Goal: Check status: Check status

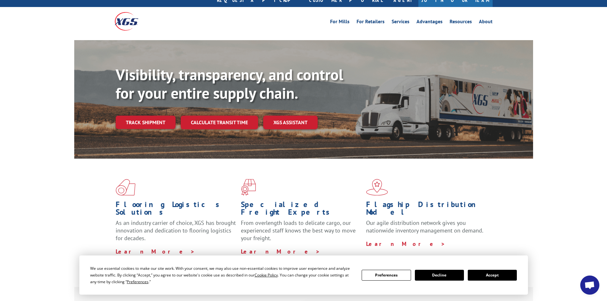
scroll to position [32, 0]
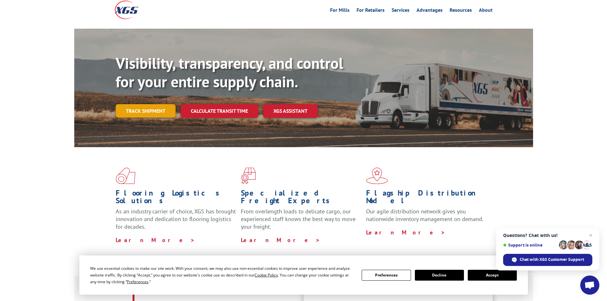
click at [157, 104] on link "Track shipment" at bounding box center [146, 110] width 60 height 13
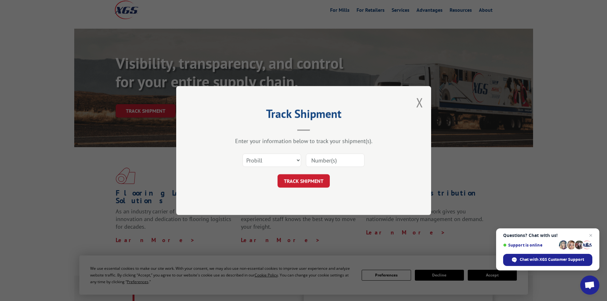
click at [337, 159] on input at bounding box center [335, 160] width 59 height 13
paste input "475011"
type input "475011"
drag, startPoint x: 283, startPoint y: 186, endPoint x: 274, endPoint y: 182, distance: 9.4
click at [282, 186] on button "TRACK SHIPMENT" at bounding box center [304, 180] width 52 height 13
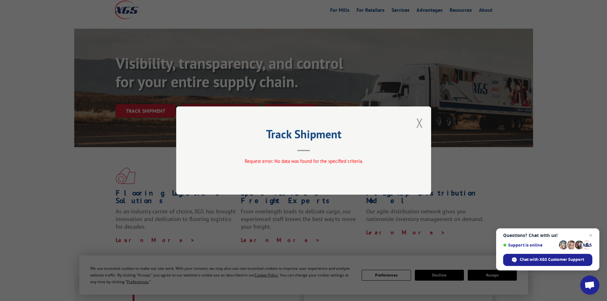
drag, startPoint x: 429, startPoint y: 122, endPoint x: 420, endPoint y: 122, distance: 8.9
click at [426, 122] on div "Track Shipment Request error: No data was found for the specified criteria." at bounding box center [303, 150] width 255 height 88
click at [420, 122] on button "Close modal" at bounding box center [419, 122] width 7 height 17
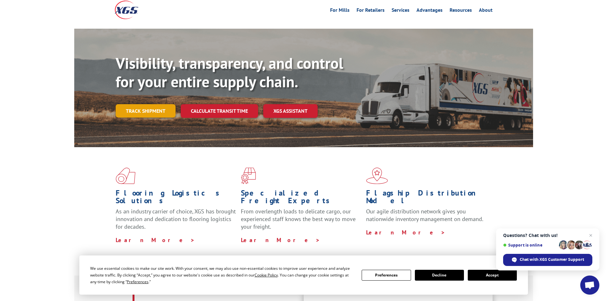
click at [157, 104] on link "Track shipment" at bounding box center [146, 110] width 60 height 13
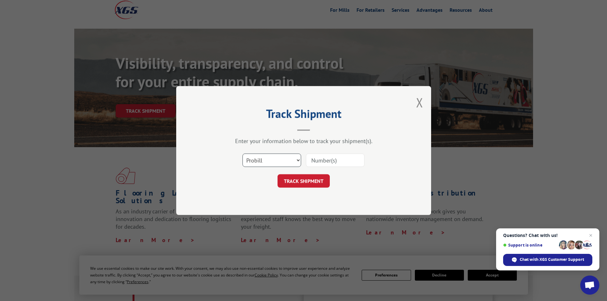
drag, startPoint x: 253, startPoint y: 161, endPoint x: 260, endPoint y: 158, distance: 7.5
click at [255, 160] on select "Select category... Probill BOL PO" at bounding box center [272, 160] width 59 height 13
select select "po"
click at [243, 154] on select "Select category... Probill BOL PO" at bounding box center [272, 160] width 59 height 13
paste input "475011"
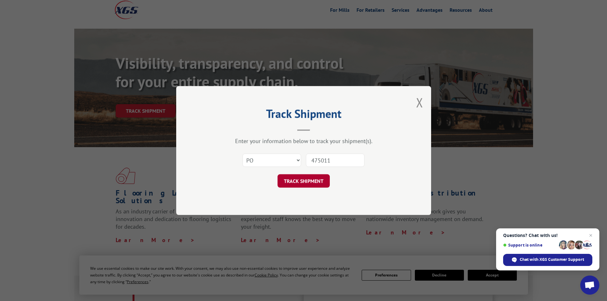
type input "475011"
click at [296, 185] on button "TRACK SHIPMENT" at bounding box center [304, 180] width 52 height 13
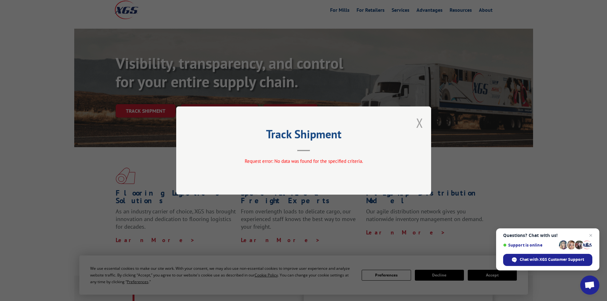
click at [420, 123] on button "Close modal" at bounding box center [419, 122] width 7 height 17
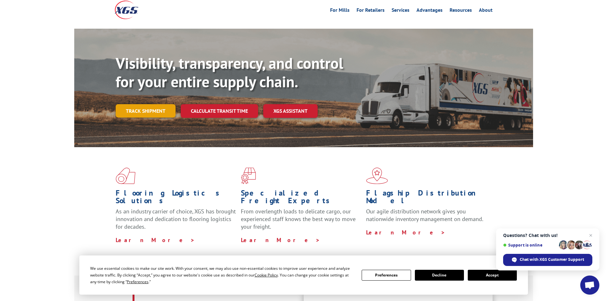
click at [138, 104] on link "Track shipment" at bounding box center [146, 110] width 60 height 13
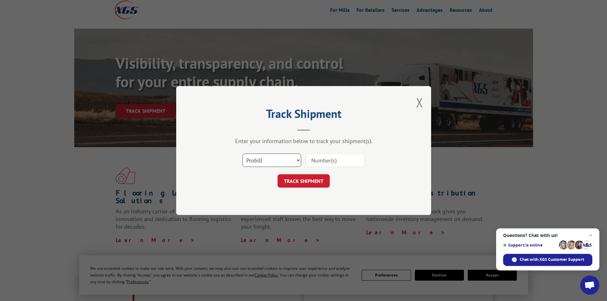
click at [264, 161] on select "Select category... Probill BOL PO" at bounding box center [272, 160] width 59 height 13
select select "bol"
click at [243, 154] on select "Select category... Probill BOL PO" at bounding box center [272, 160] width 59 height 13
paste input "475011"
type input "475011"
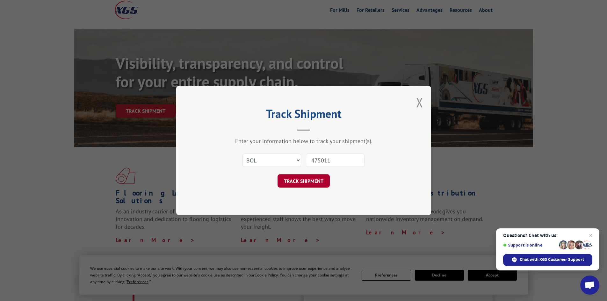
click at [317, 186] on button "TRACK SHIPMENT" at bounding box center [304, 180] width 52 height 13
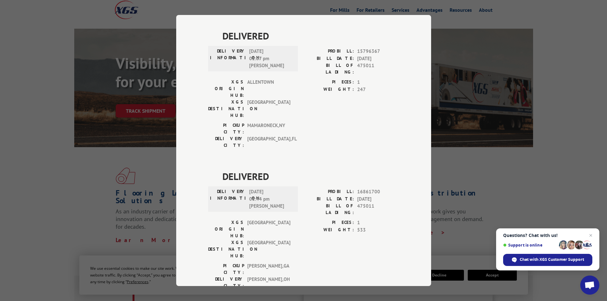
scroll to position [336, 0]
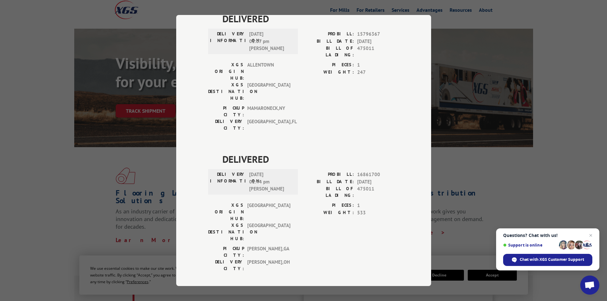
click at [124, 189] on div "Track Shipment DELIVERED DELIVERY INFORMATION: [DATE] 07:20 pm Mong PROBILL: 12…" at bounding box center [303, 150] width 607 height 301
